Goal: Information Seeking & Learning: Learn about a topic

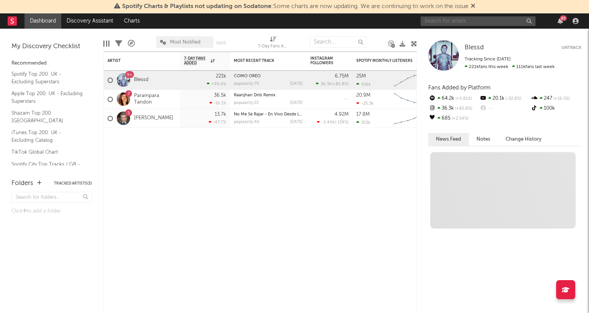
click at [444, 24] on input "text" at bounding box center [478, 21] width 115 height 10
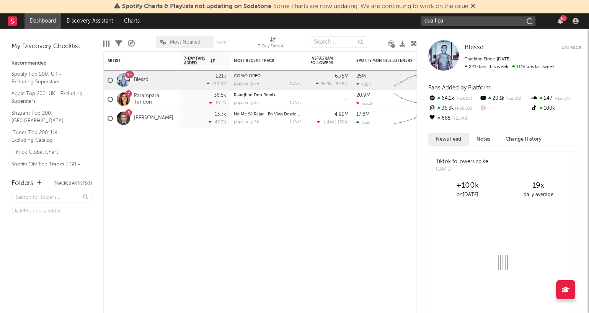
type input "dua lipa"
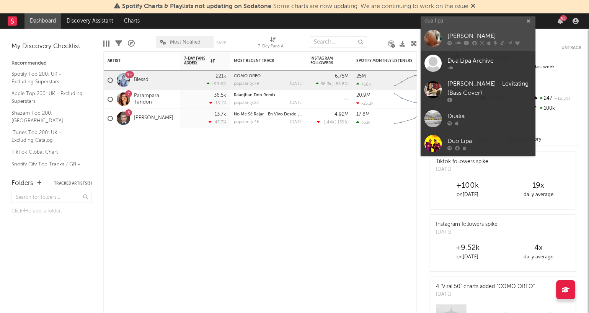
click at [459, 33] on div "[PERSON_NAME]" at bounding box center [489, 36] width 84 height 9
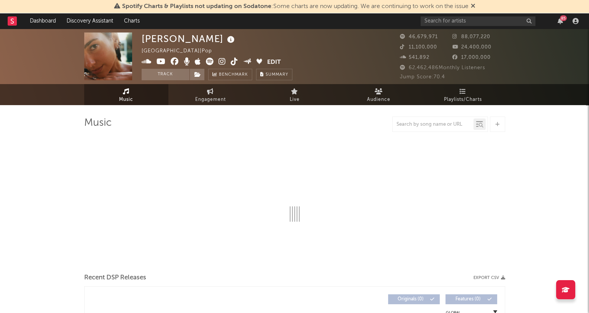
select select "6m"
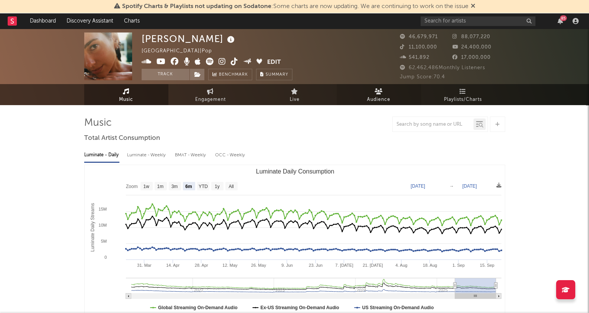
click at [374, 92] on link "Audience" at bounding box center [379, 94] width 84 height 21
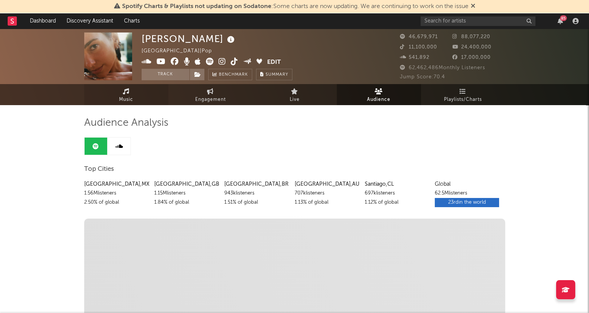
click at [114, 91] on link "Music" at bounding box center [126, 94] width 84 height 21
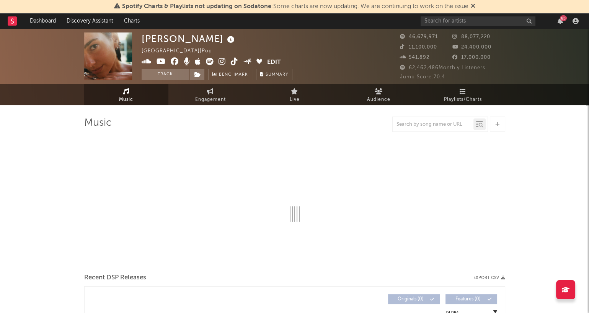
click at [436, 120] on div at bounding box center [433, 125] width 81 height 10
click at [425, 131] on div at bounding box center [440, 124] width 96 height 15
click at [425, 123] on input "text" at bounding box center [433, 125] width 81 height 6
type input "un"
select select "6m"
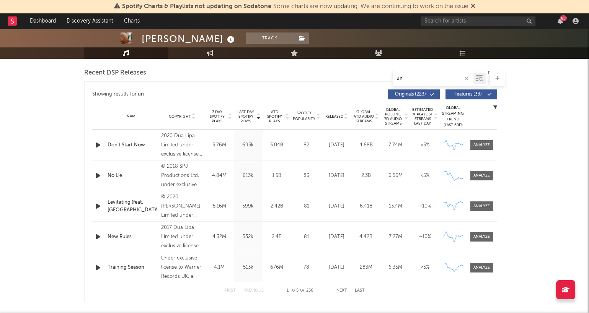
scroll to position [266, 0]
paste input "UN DIA"
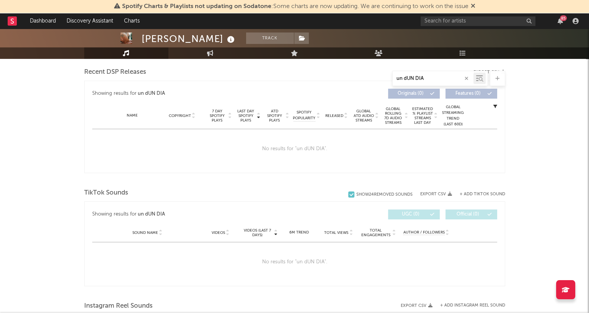
paste input "text"
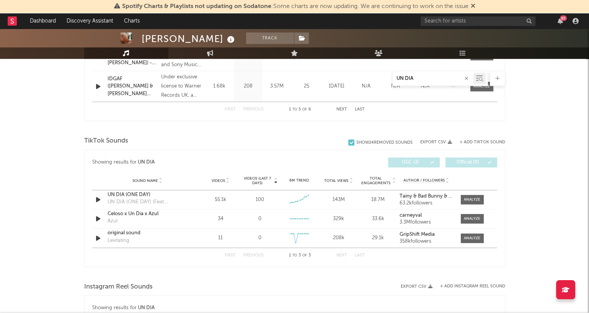
scroll to position [448, 0]
type input "UN DIA"
click at [466, 196] on div at bounding box center [472, 199] width 16 height 6
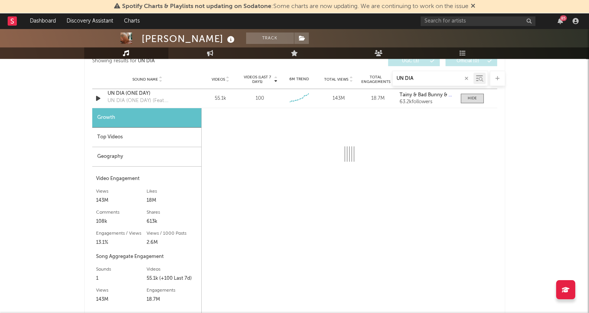
scroll to position [542, 0]
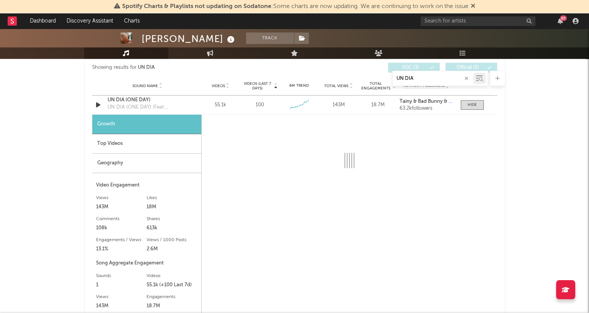
select select "6m"
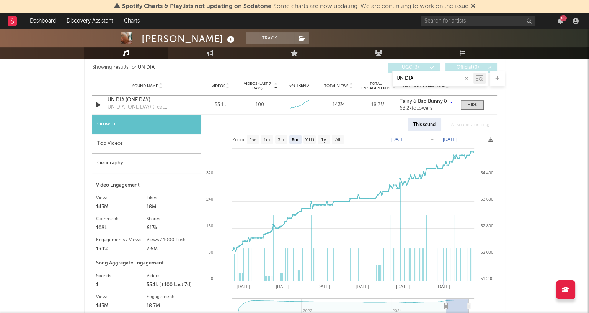
click at [421, 80] on input "UN DIA" at bounding box center [433, 79] width 81 height 6
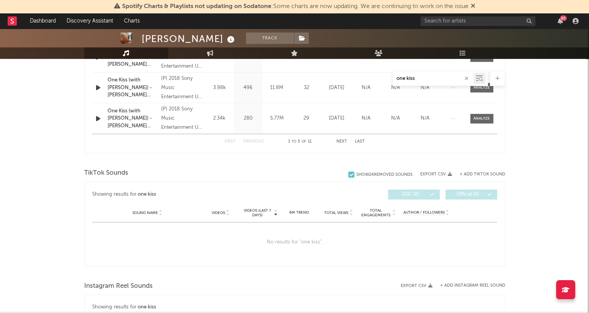
scroll to position [416, 0]
type input "one"
select select "6m"
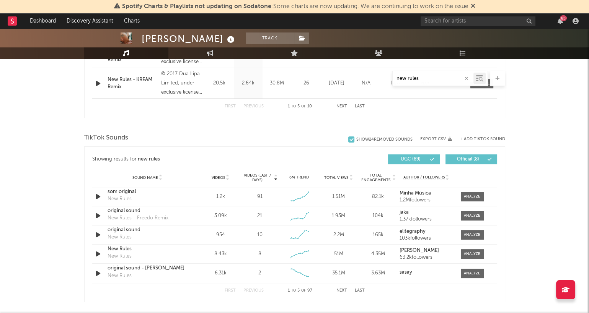
scroll to position [452, 0]
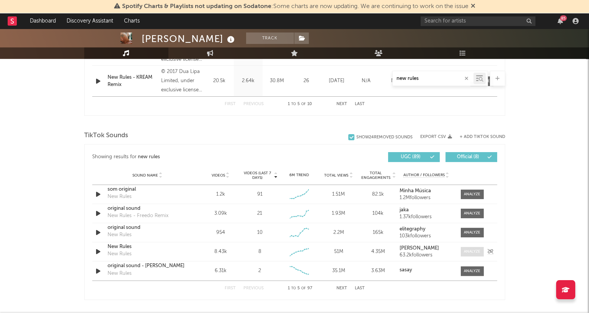
type input "new rules"
click at [469, 250] on div at bounding box center [472, 252] width 16 height 6
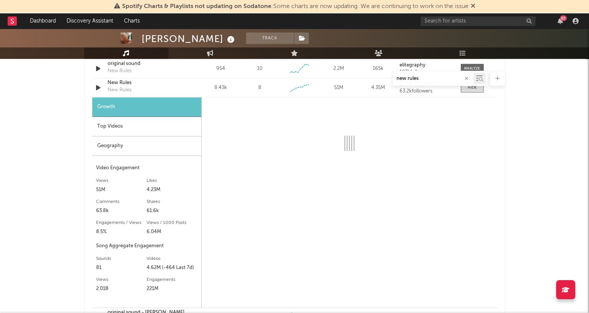
scroll to position [617, 0]
select select "6m"
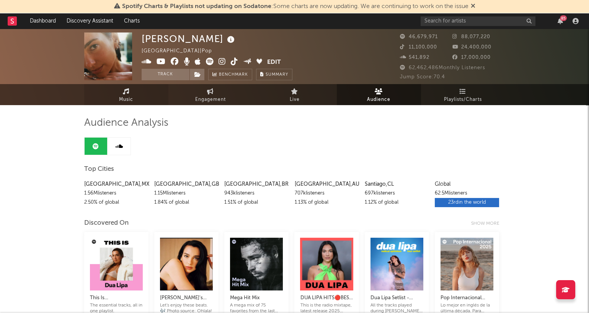
click at [135, 90] on link "Music" at bounding box center [126, 94] width 84 height 21
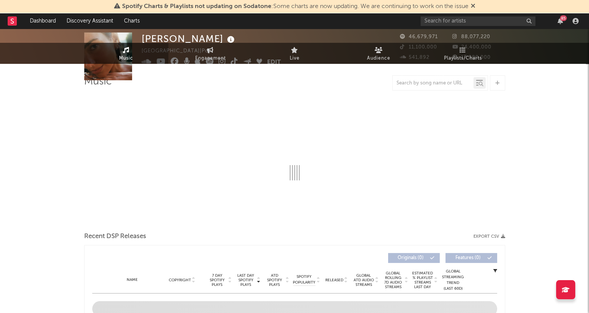
select select "6m"
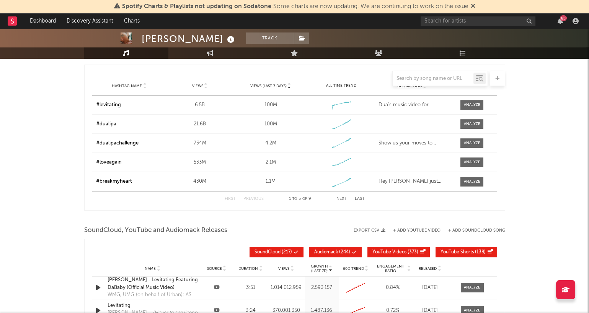
scroll to position [906, 0]
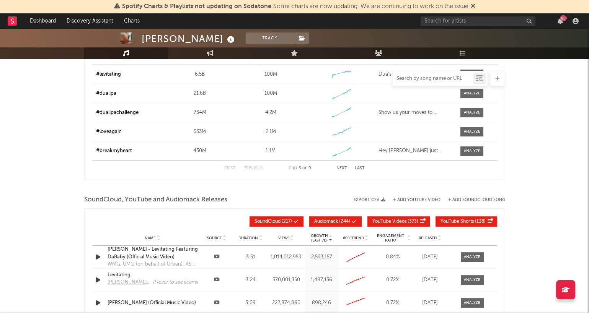
click at [429, 79] on input "text" at bounding box center [433, 79] width 81 height 6
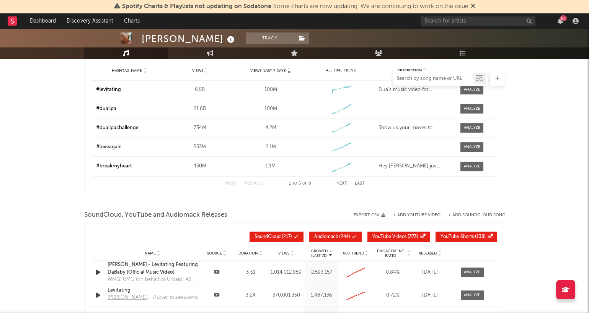
scroll to position [922, 0]
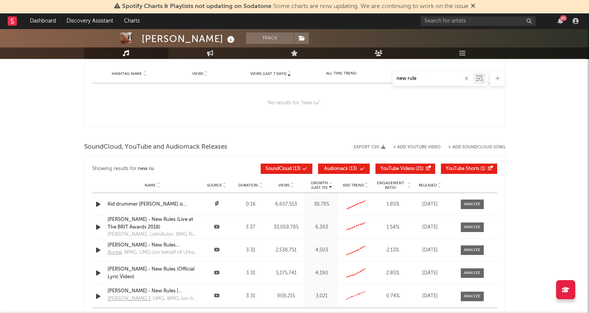
type input "new rules"
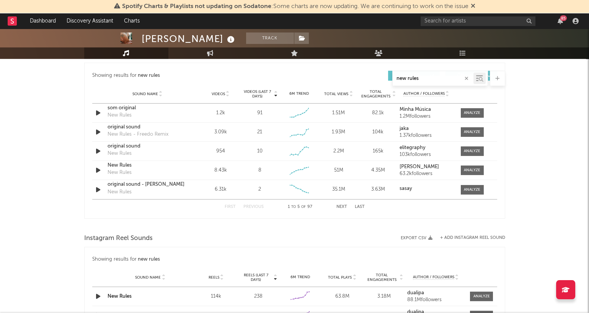
scroll to position [437, 0]
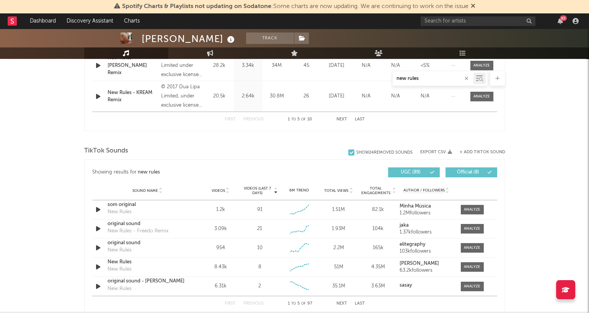
click at [336, 189] on span "Total Views" at bounding box center [336, 191] width 24 height 5
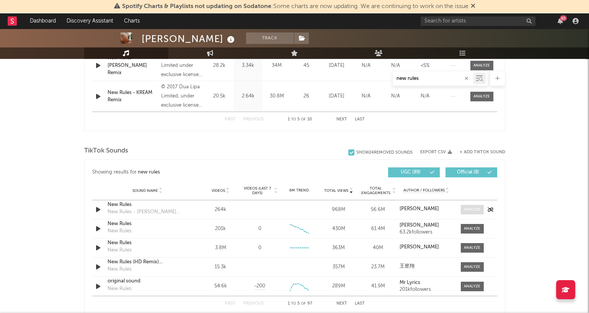
click at [468, 207] on div at bounding box center [472, 210] width 16 height 6
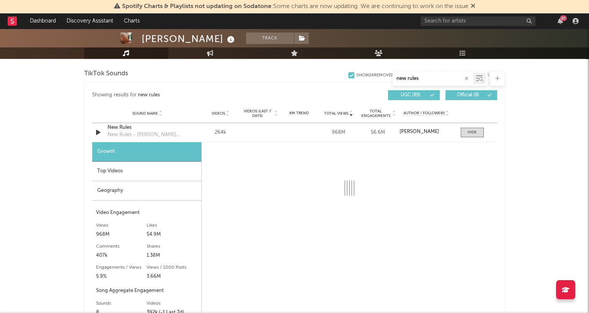
scroll to position [515, 0]
select select "6m"
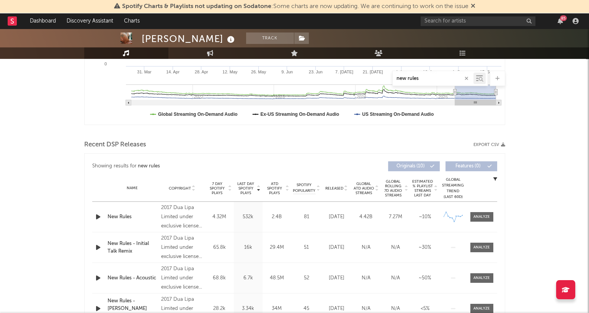
scroll to position [0, 0]
